Goal: Task Accomplishment & Management: Manage account settings

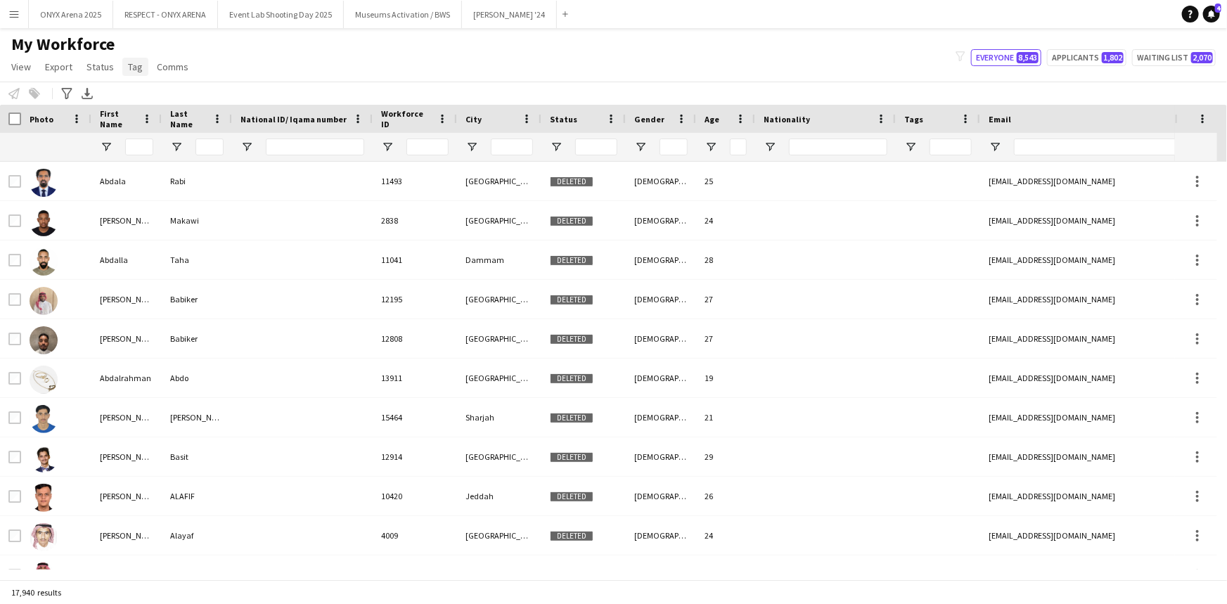
drag, startPoint x: 0, startPoint y: 0, endPoint x: 128, endPoint y: 70, distance: 146.0
click at [128, 70] on span "Tag" at bounding box center [135, 66] width 15 height 13
click at [271, 50] on div "My Workforce View Views Default view R4ven New view Update view Delete view Edi…" at bounding box center [613, 58] width 1227 height 48
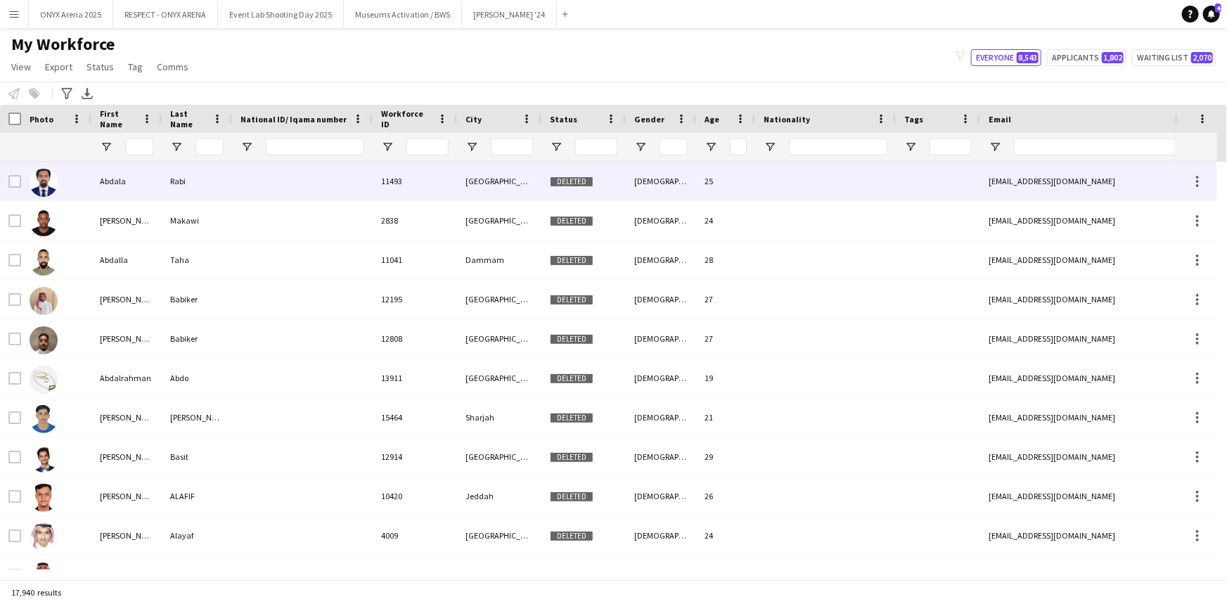
click at [117, 176] on div "Abdala" at bounding box center [126, 181] width 70 height 39
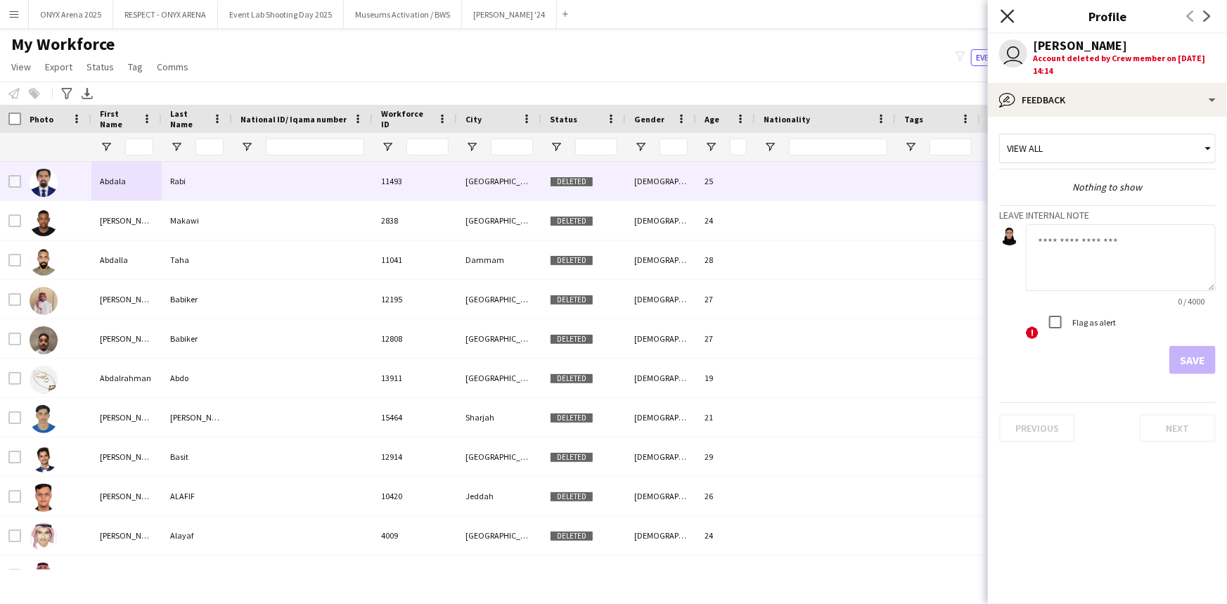
click at [1001, 20] on icon "Close pop-in" at bounding box center [1006, 15] width 13 height 13
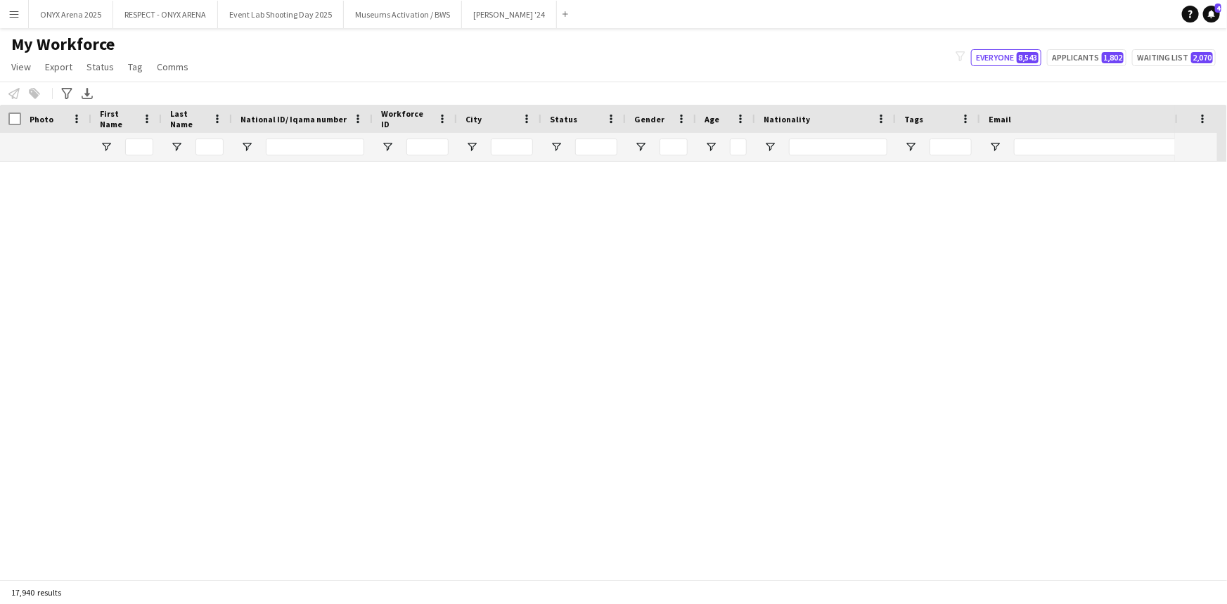
scroll to position [334096, 0]
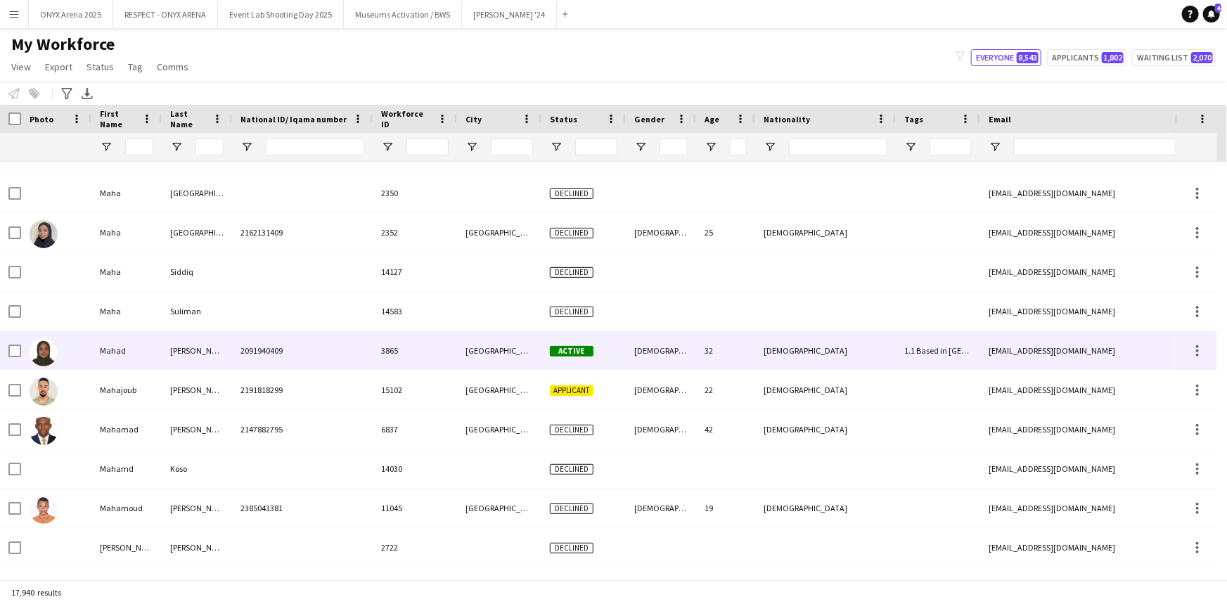
click at [161, 349] on div "Mahad" at bounding box center [126, 350] width 70 height 39
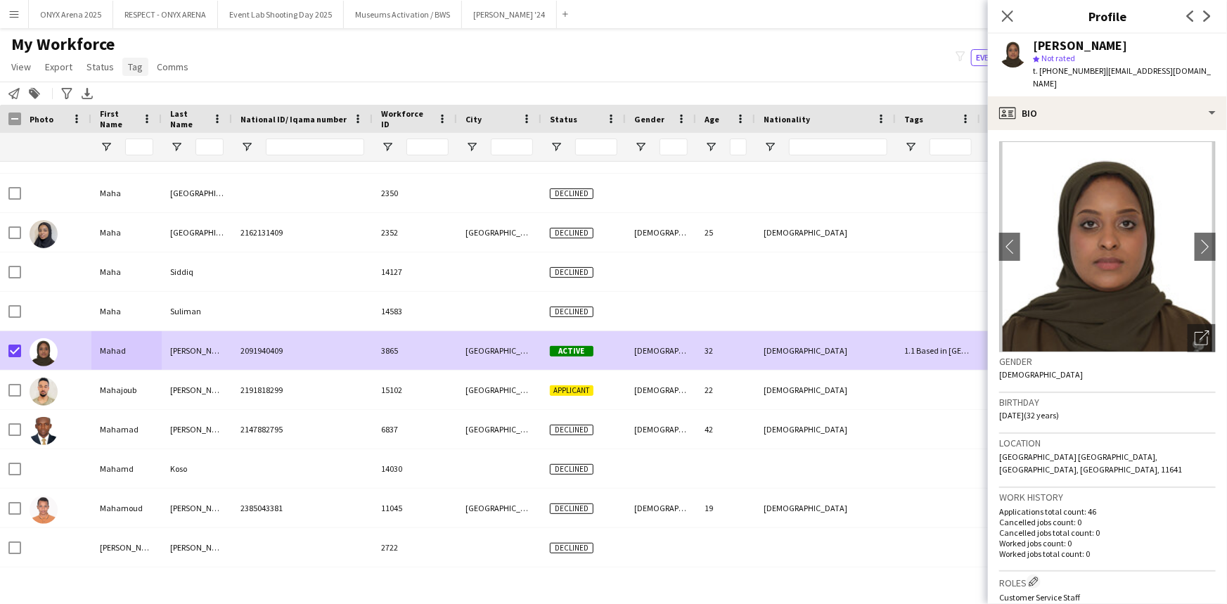
click at [129, 69] on span "Tag" at bounding box center [135, 66] width 15 height 13
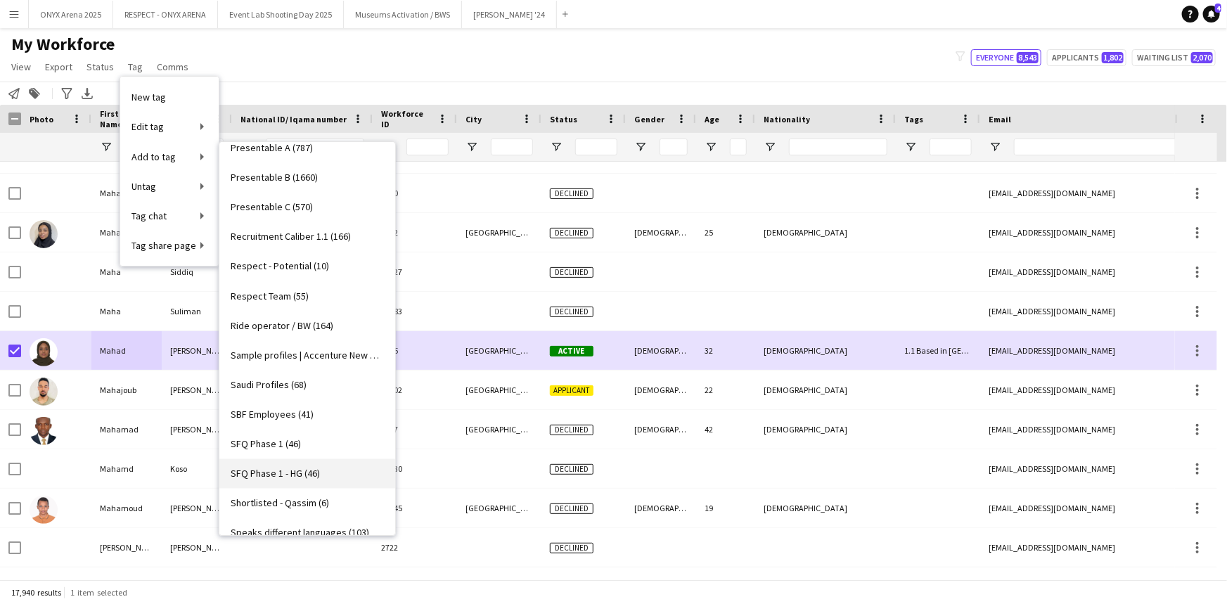
scroll to position [1071, 0]
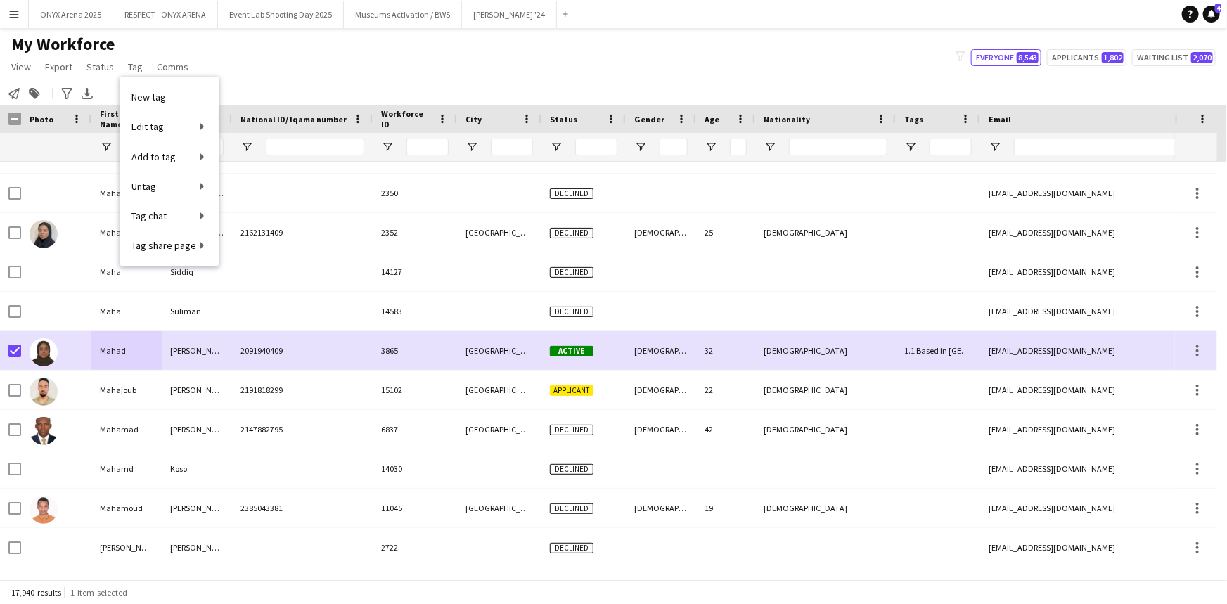
click at [312, 77] on div "My Workforce View Views Default view R4ven New view Update view Delete view Edi…" at bounding box center [613, 58] width 1227 height 48
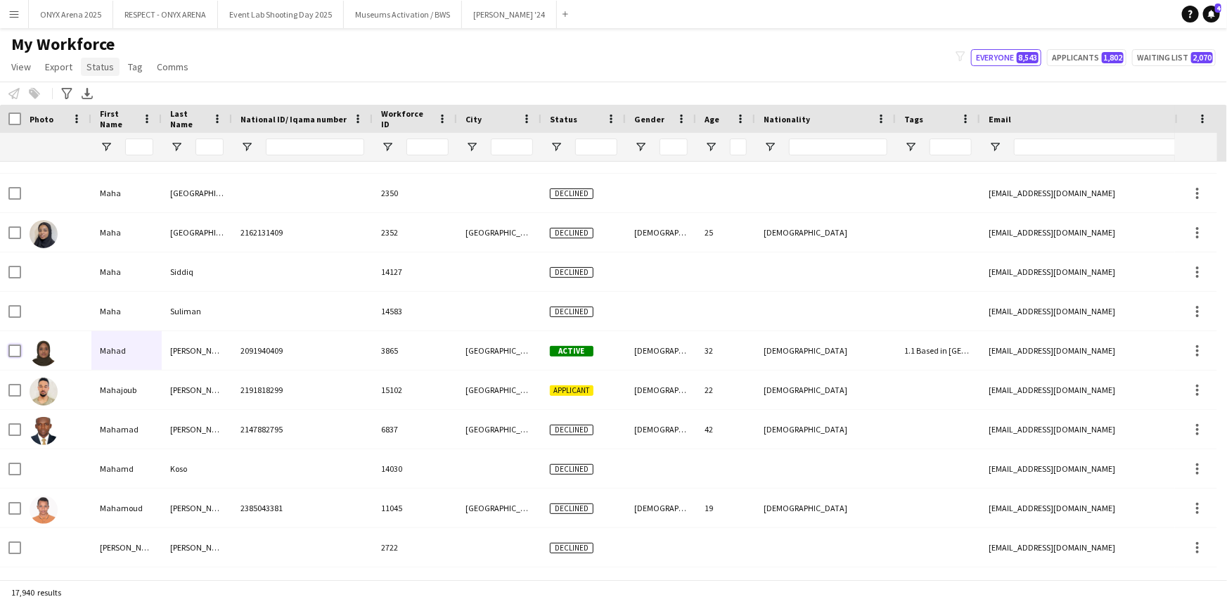
scroll to position [333713, 0]
